Goal: Information Seeking & Learning: Learn about a topic

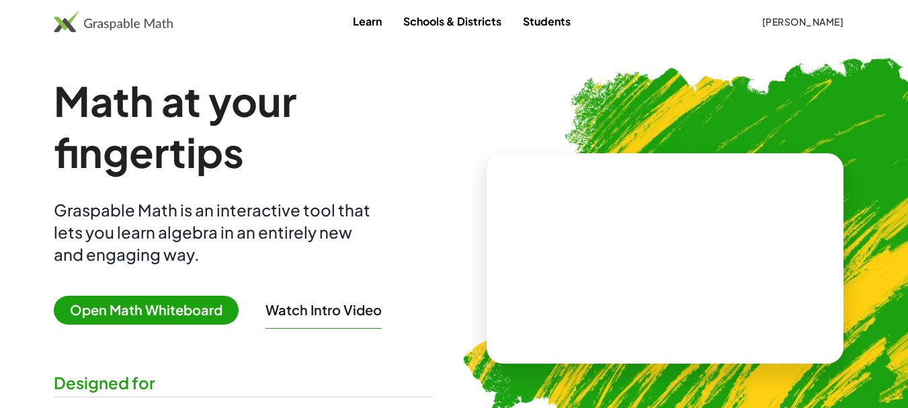
click at [801, 19] on span "[PERSON_NAME]" at bounding box center [802, 21] width 82 height 12
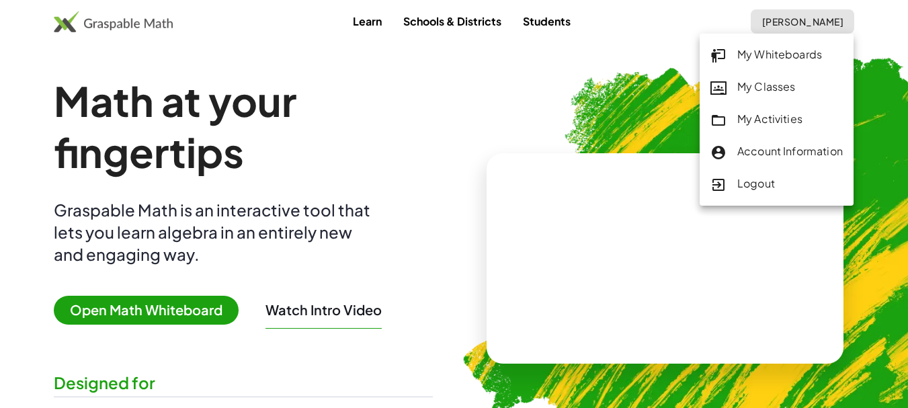
click at [768, 89] on div "My Classes" at bounding box center [776, 87] width 132 height 17
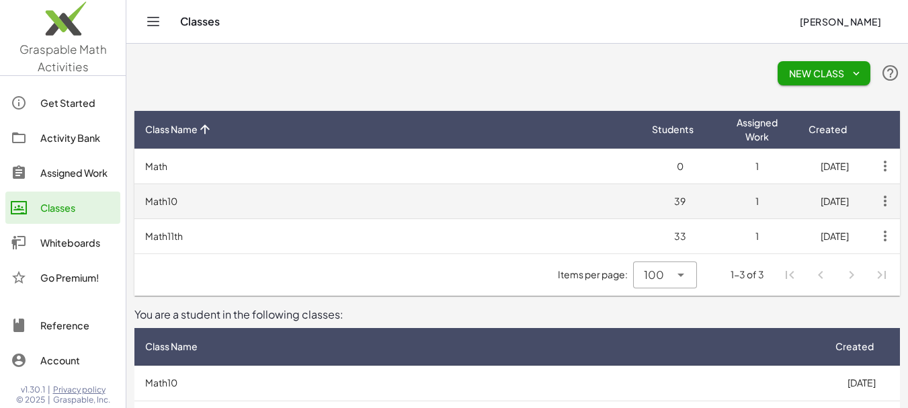
click at [484, 204] on td "Math10" at bounding box center [387, 200] width 507 height 35
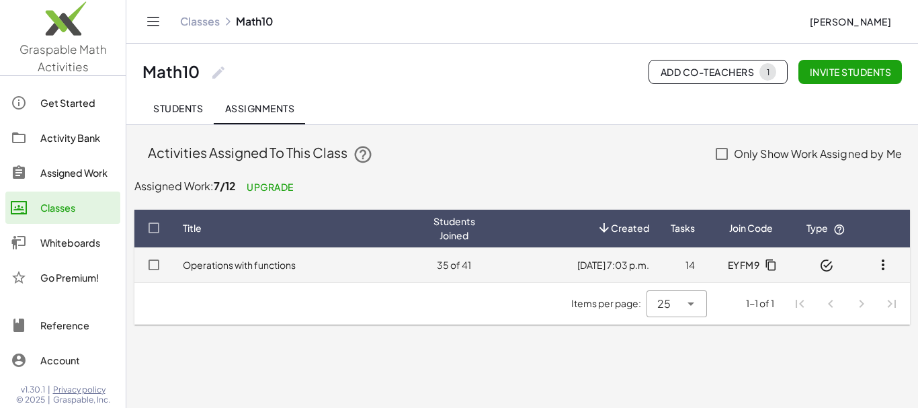
click at [348, 265] on td "Operations with functions" at bounding box center [297, 264] width 251 height 35
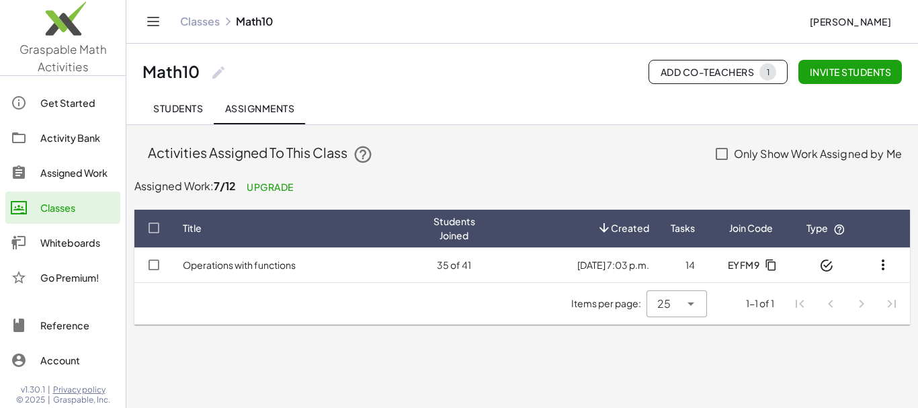
click at [77, 210] on div "Classes" at bounding box center [77, 208] width 75 height 16
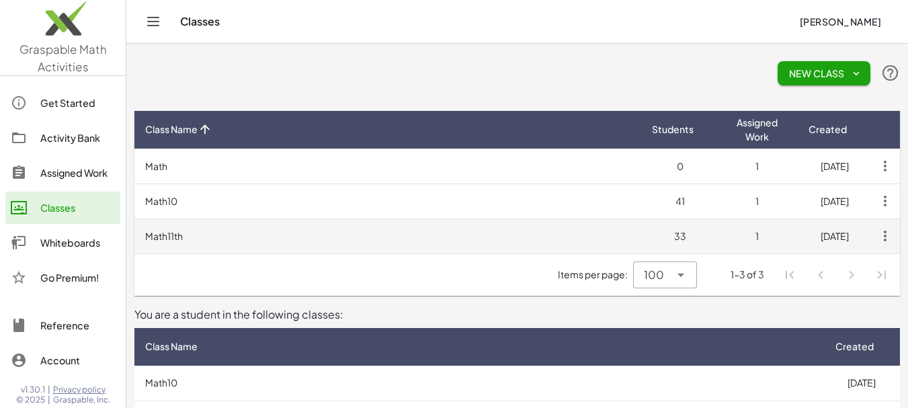
click at [239, 241] on td "Math11th" at bounding box center [387, 235] width 507 height 35
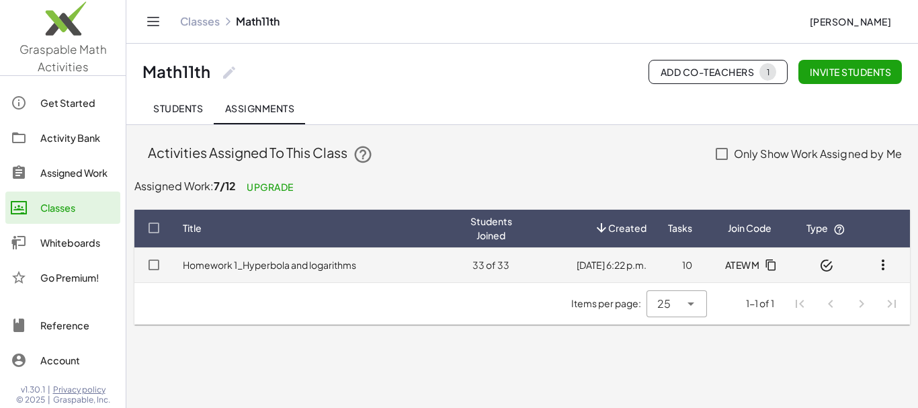
click at [381, 267] on td "Homework 1_Hyperbola and logarithms" at bounding box center [316, 264] width 288 height 35
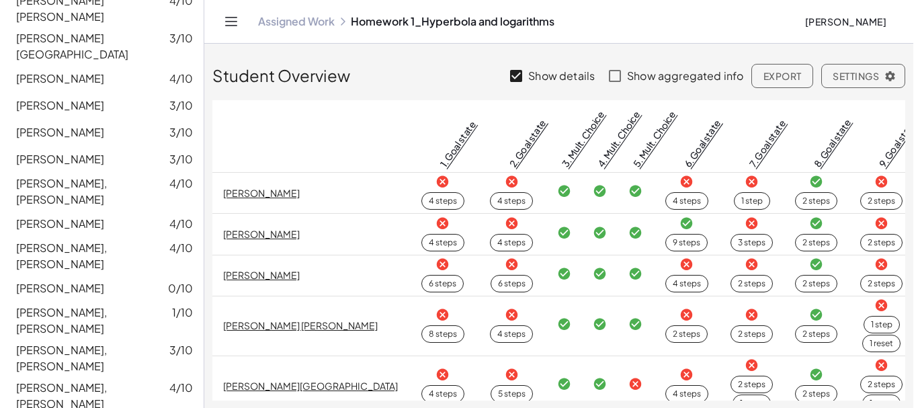
scroll to position [339, 0]
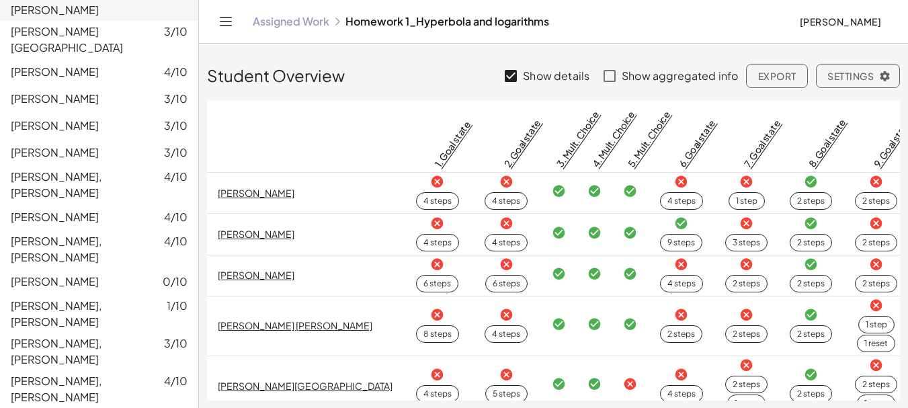
click at [423, 206] on div "4 steps" at bounding box center [437, 201] width 28 height 12
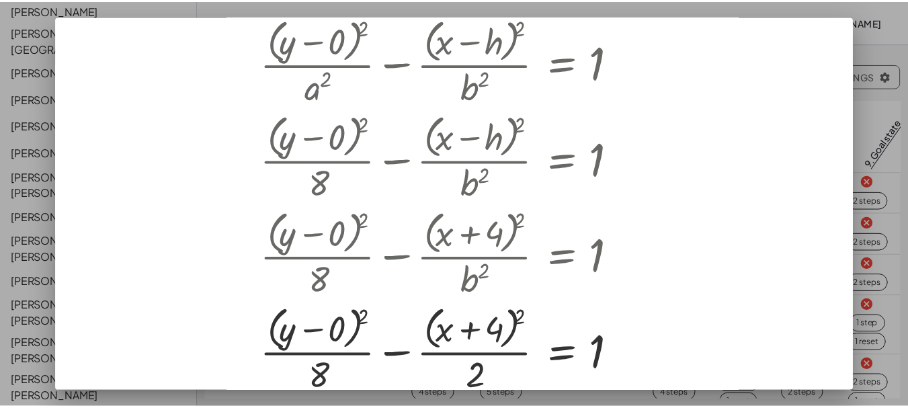
scroll to position [0, 0]
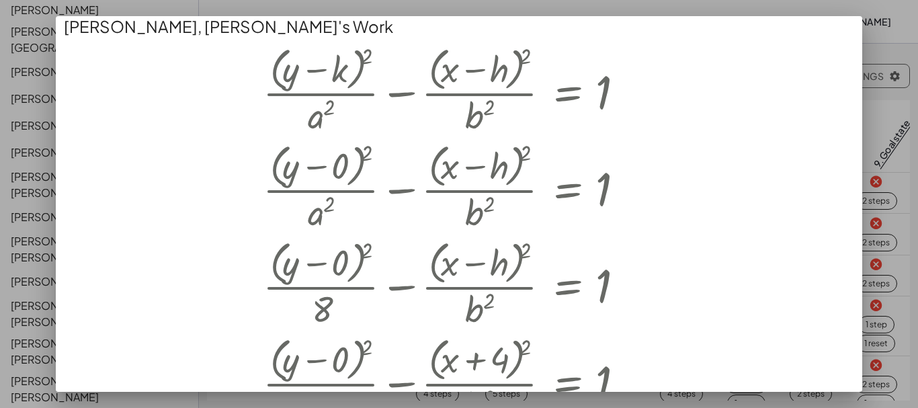
click at [889, 168] on div at bounding box center [459, 204] width 918 height 408
